Goal: Check status: Check status

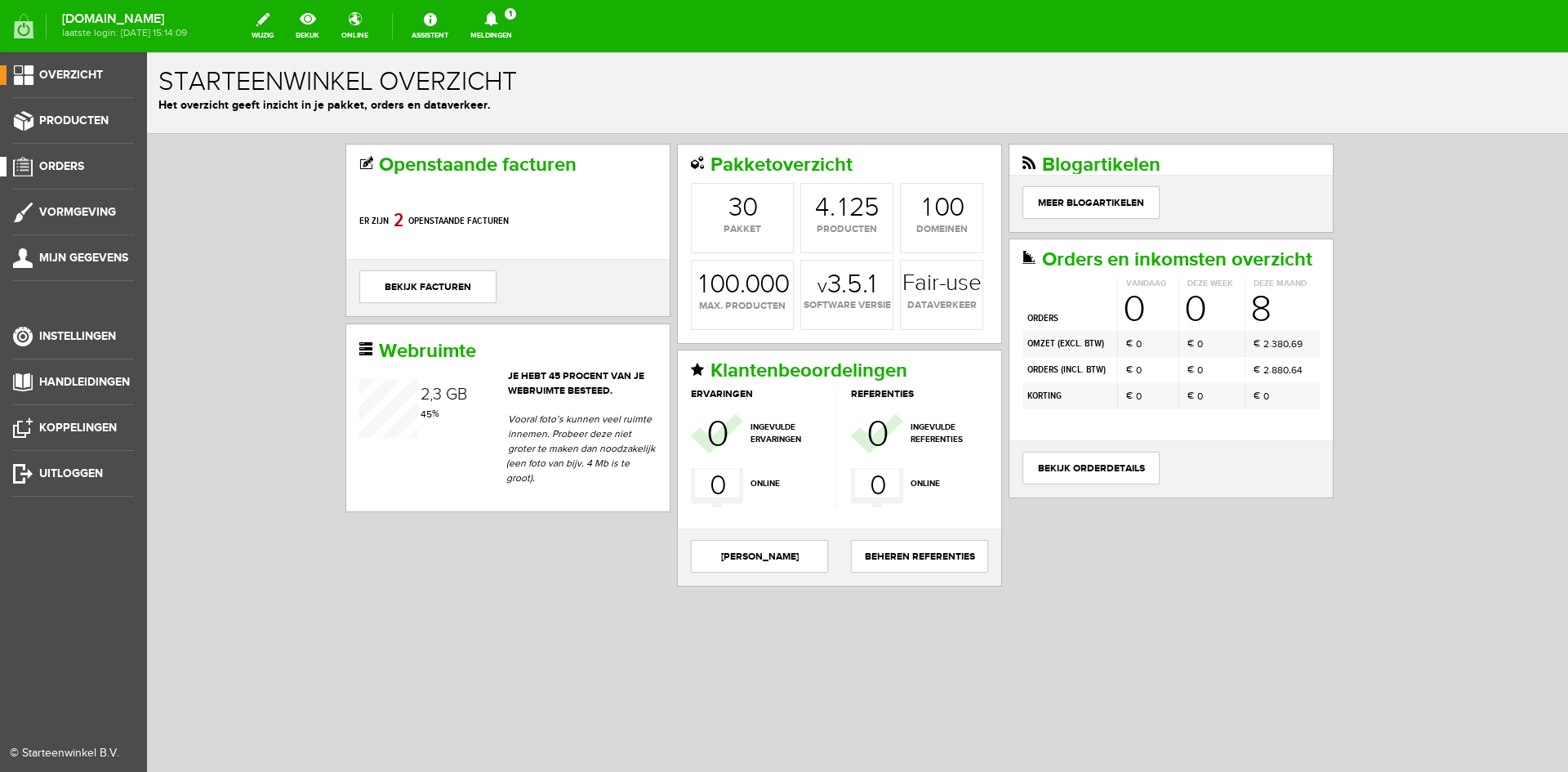
click at [72, 161] on span "Orders" at bounding box center [62, 166] width 45 height 14
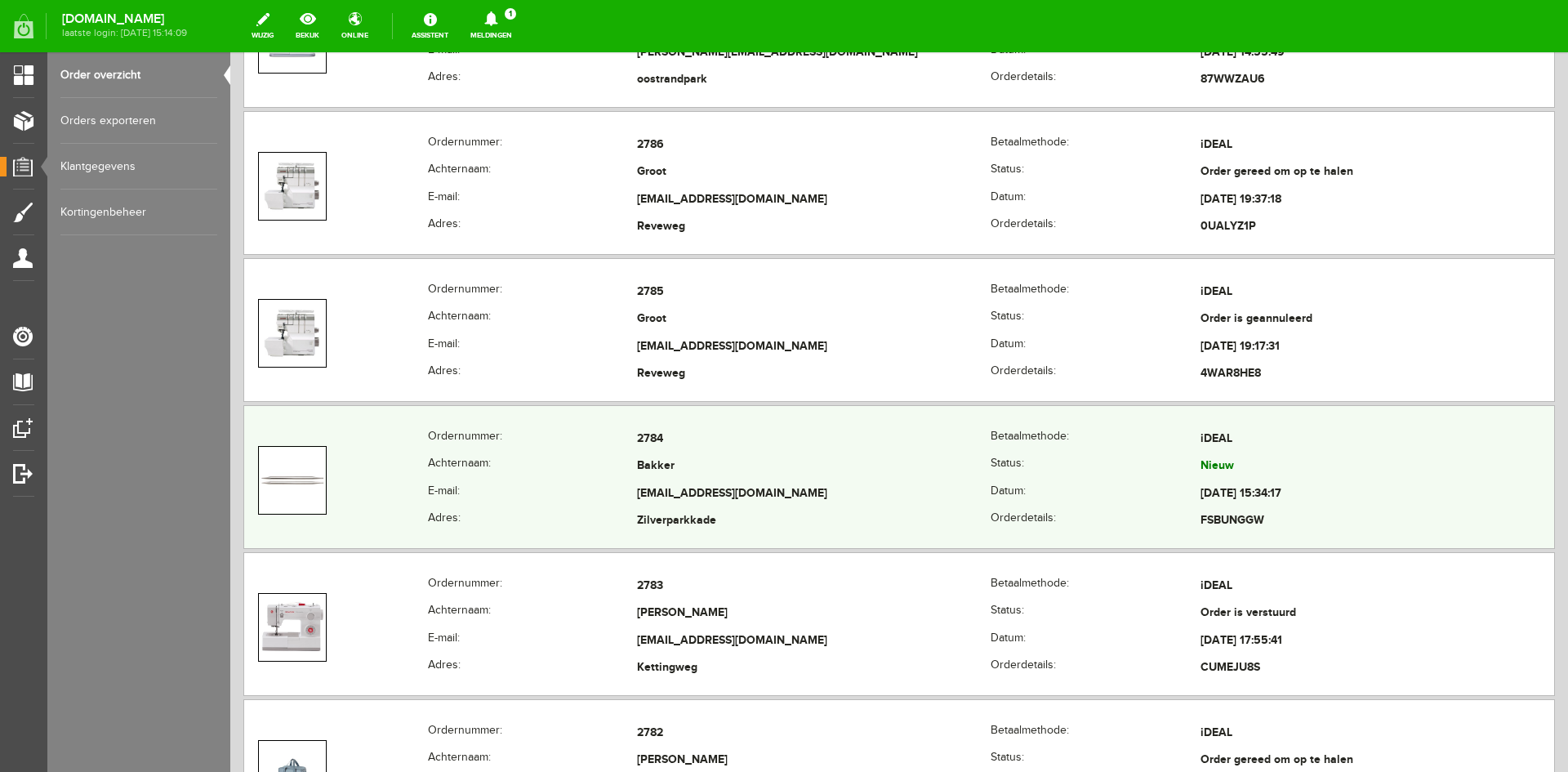
scroll to position [490, 0]
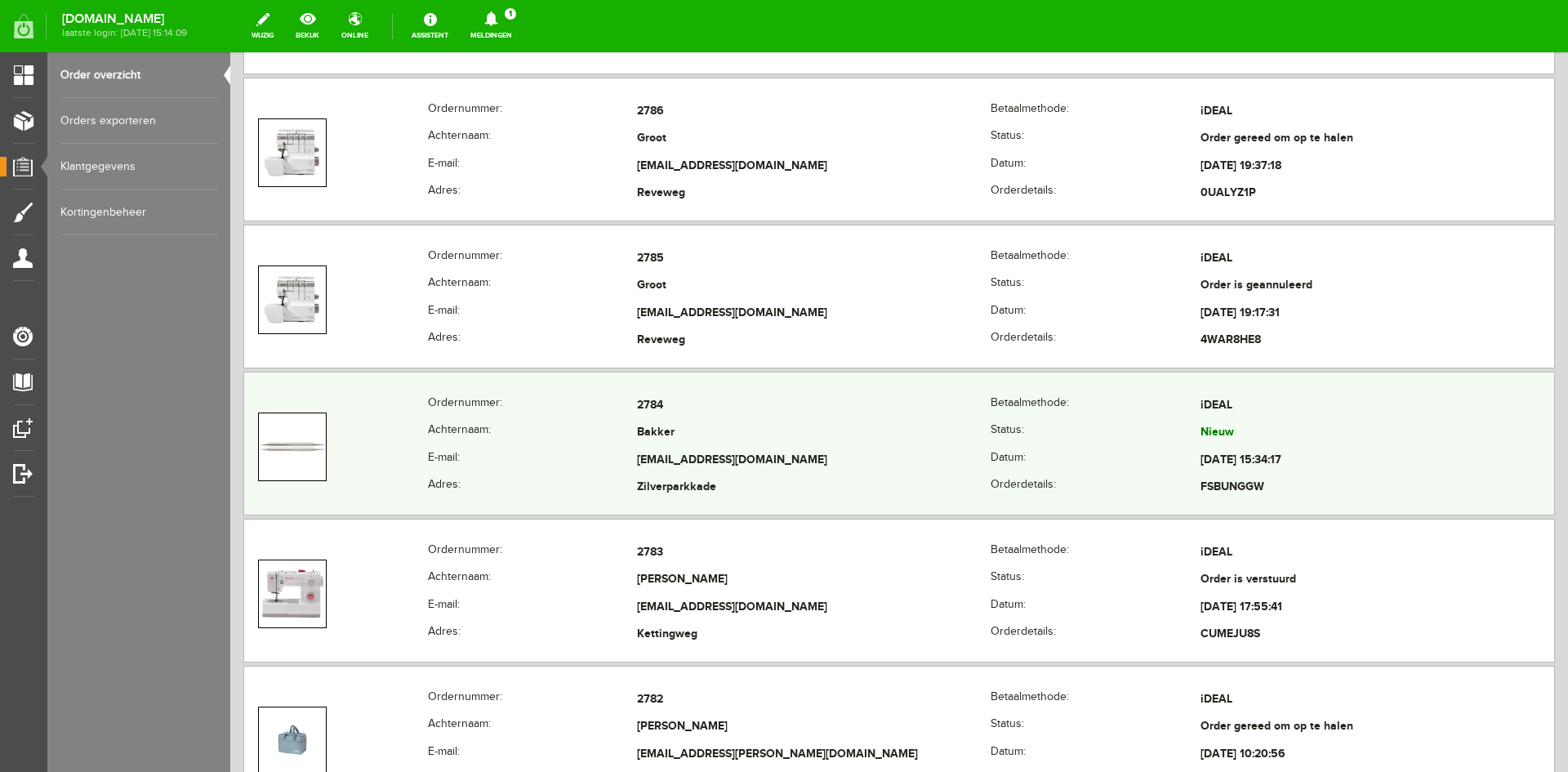
click at [808, 450] on td "[EMAIL_ADDRESS][DOMAIN_NAME]" at bounding box center [814, 461] width 353 height 27
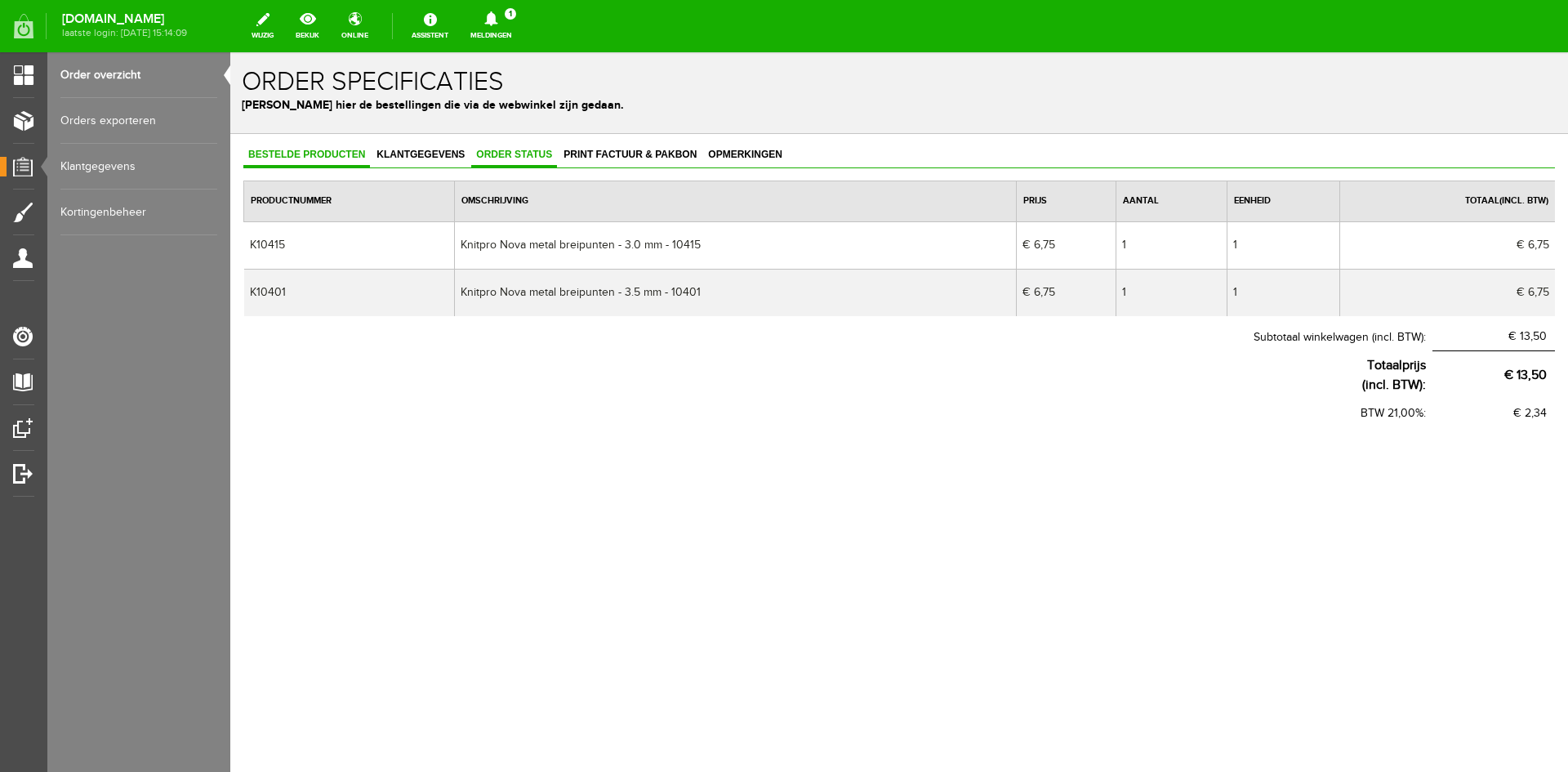
click at [516, 152] on span "Order status" at bounding box center [514, 154] width 86 height 11
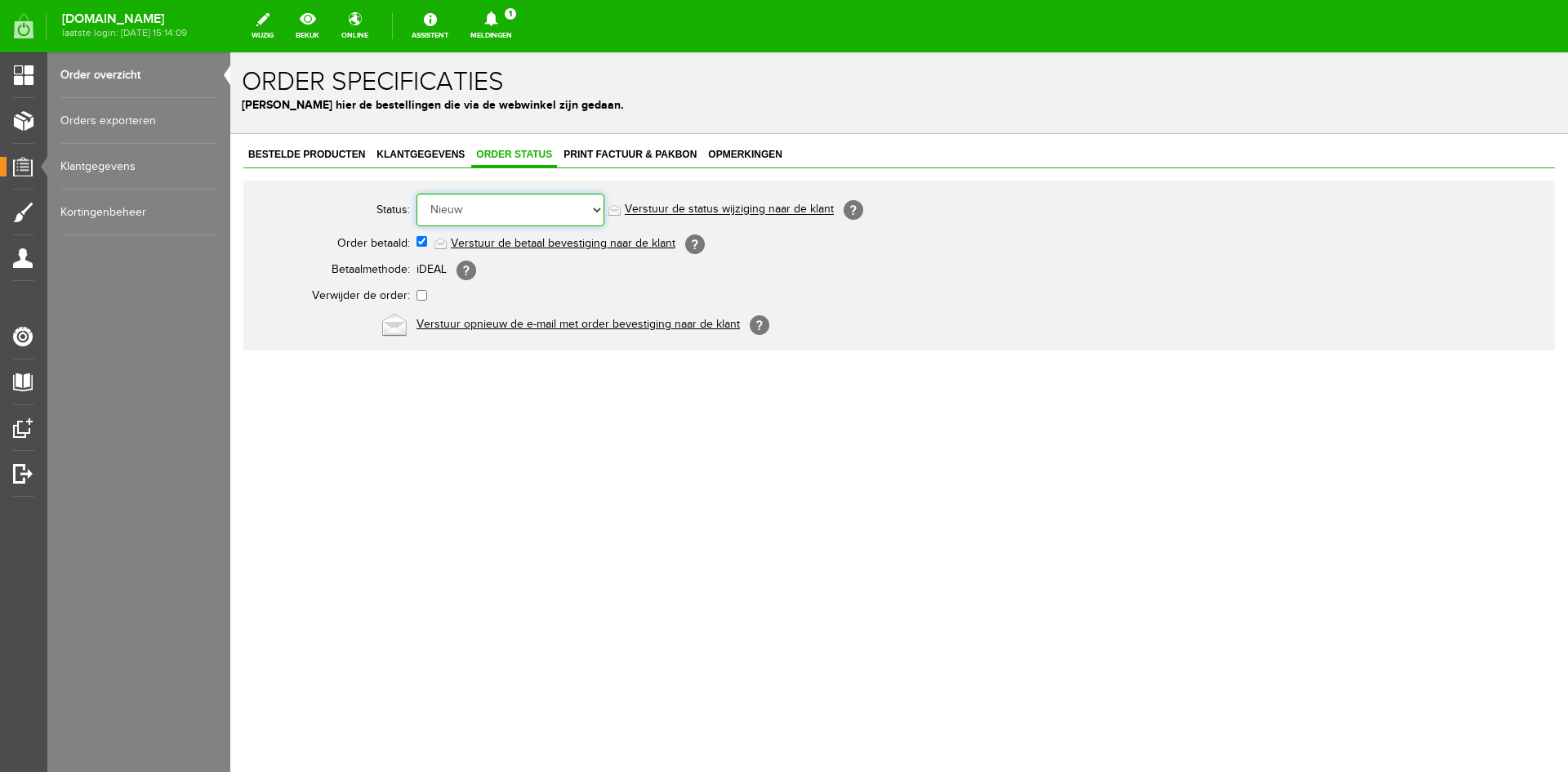
click at [599, 213] on select "Order niet afgerond Nieuw Order in behandeling Wacht op leverancier Wacht op be…" at bounding box center [510, 210] width 188 height 33
select select "12"
click at [416, 194] on select "Order niet afgerond Nieuw Order in behandeling Wacht op leverancier Wacht op be…" at bounding box center [510, 210] width 188 height 33
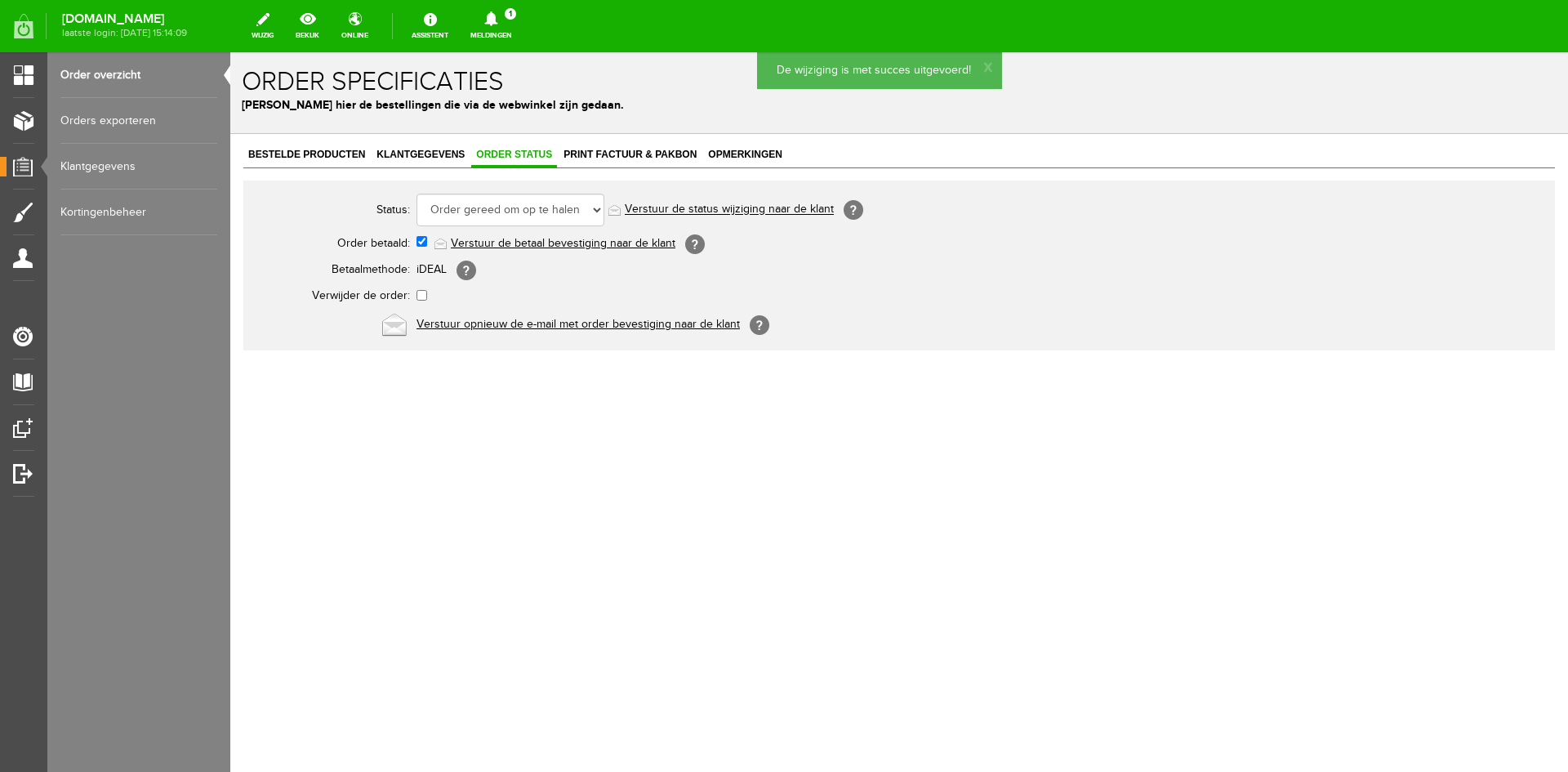
click at [653, 208] on link "Verstuur de status wijziging naar de klant" at bounding box center [729, 209] width 209 height 13
click at [412, 157] on span "Klantgegevens" at bounding box center [420, 154] width 98 height 11
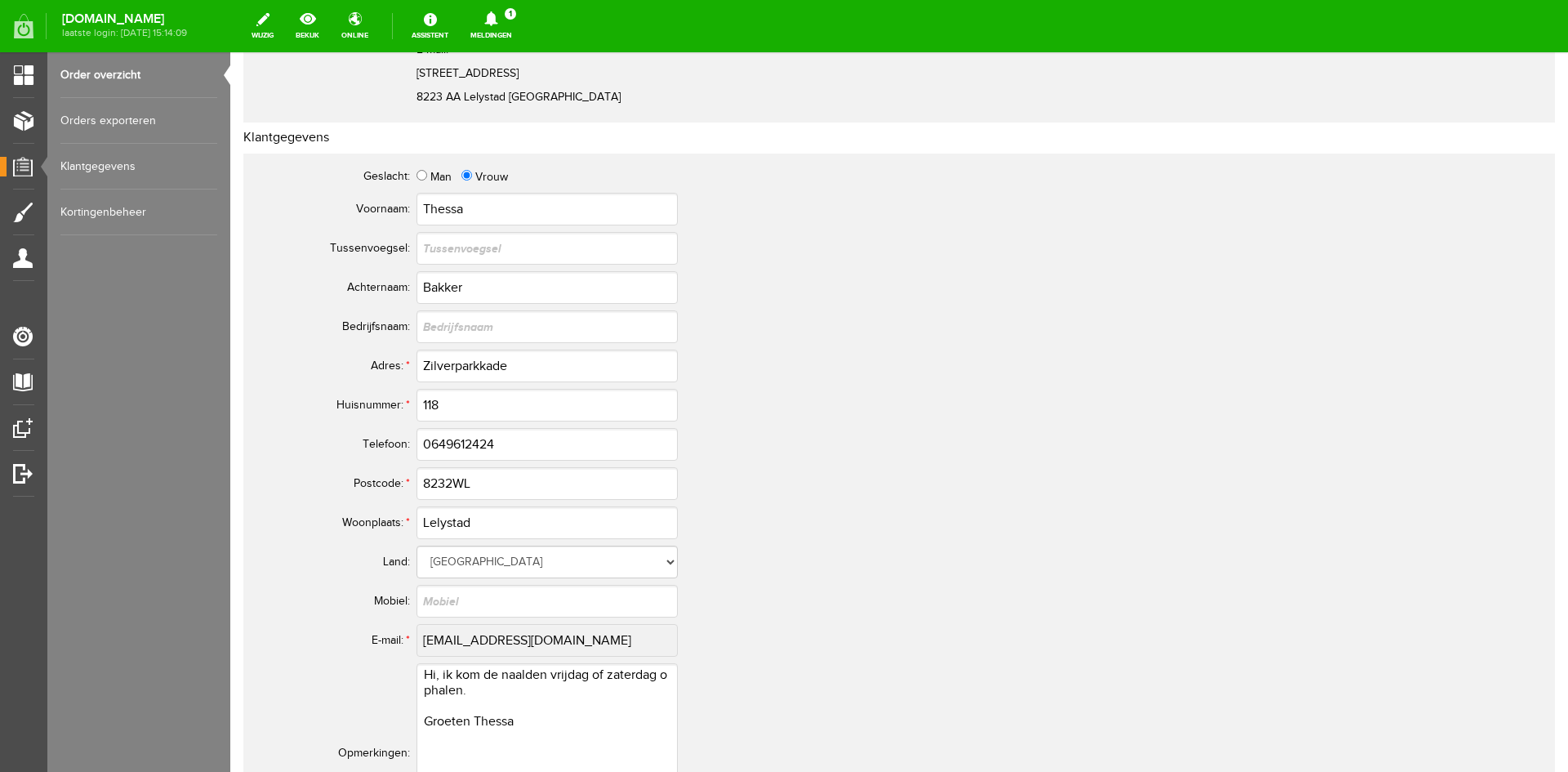
scroll to position [327, 0]
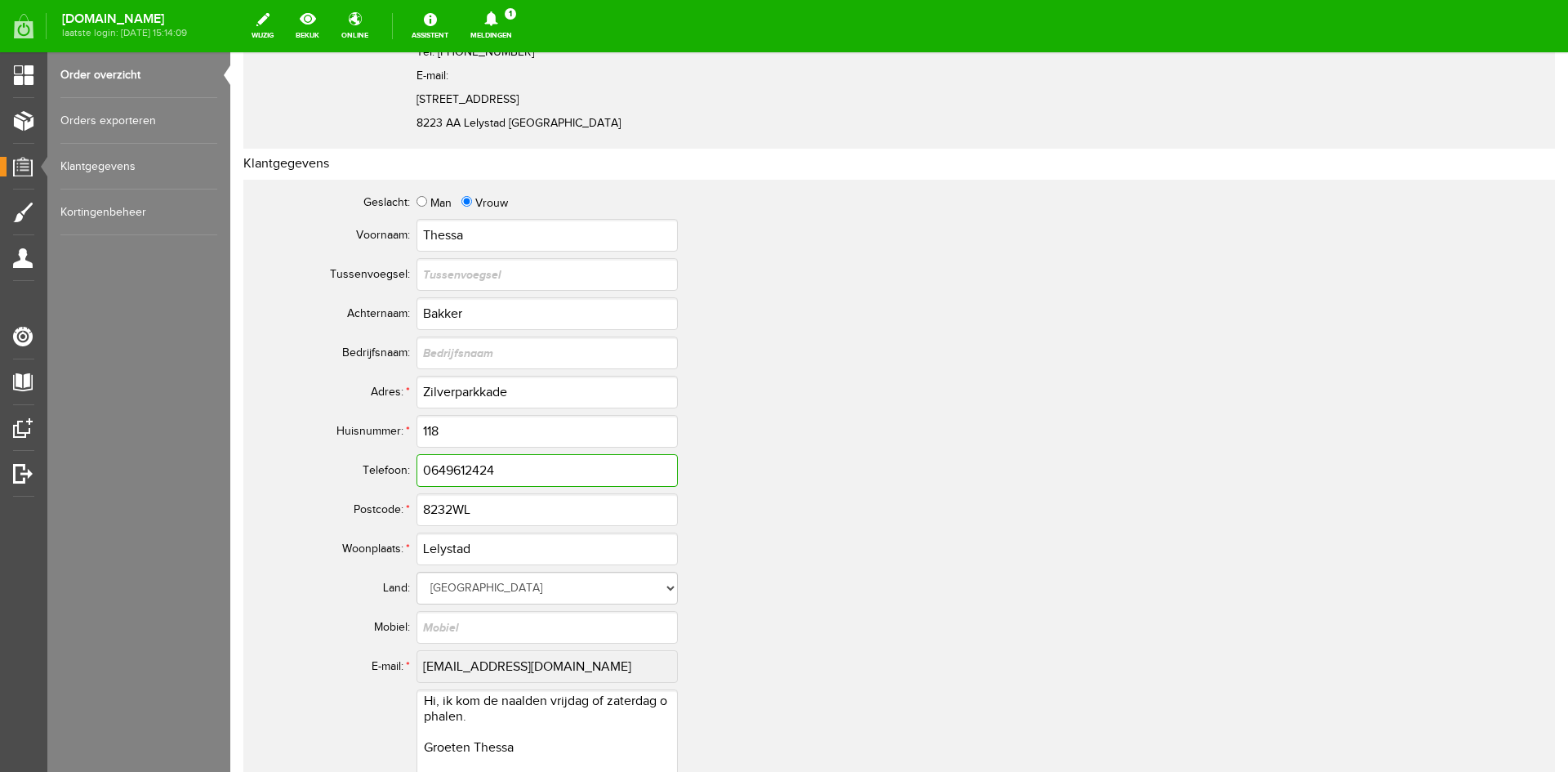
drag, startPoint x: 510, startPoint y: 468, endPoint x: 386, endPoint y: 471, distance: 124.0
click at [386, 471] on tr "Telefoon: 0649612424" at bounding box center [645, 470] width 784 height 39
